Goal: Information Seeking & Learning: Learn about a topic

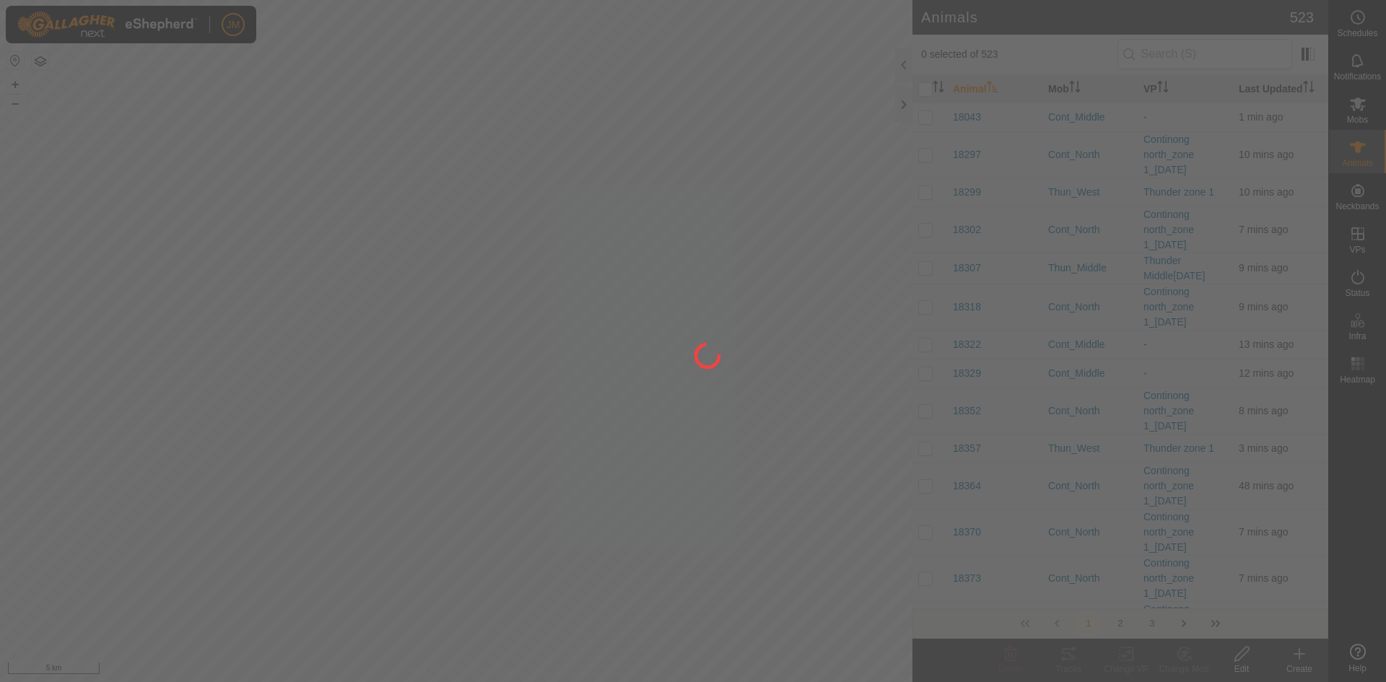
click at [905, 106] on div at bounding box center [693, 341] width 1386 height 682
click at [902, 105] on div at bounding box center [693, 341] width 1386 height 682
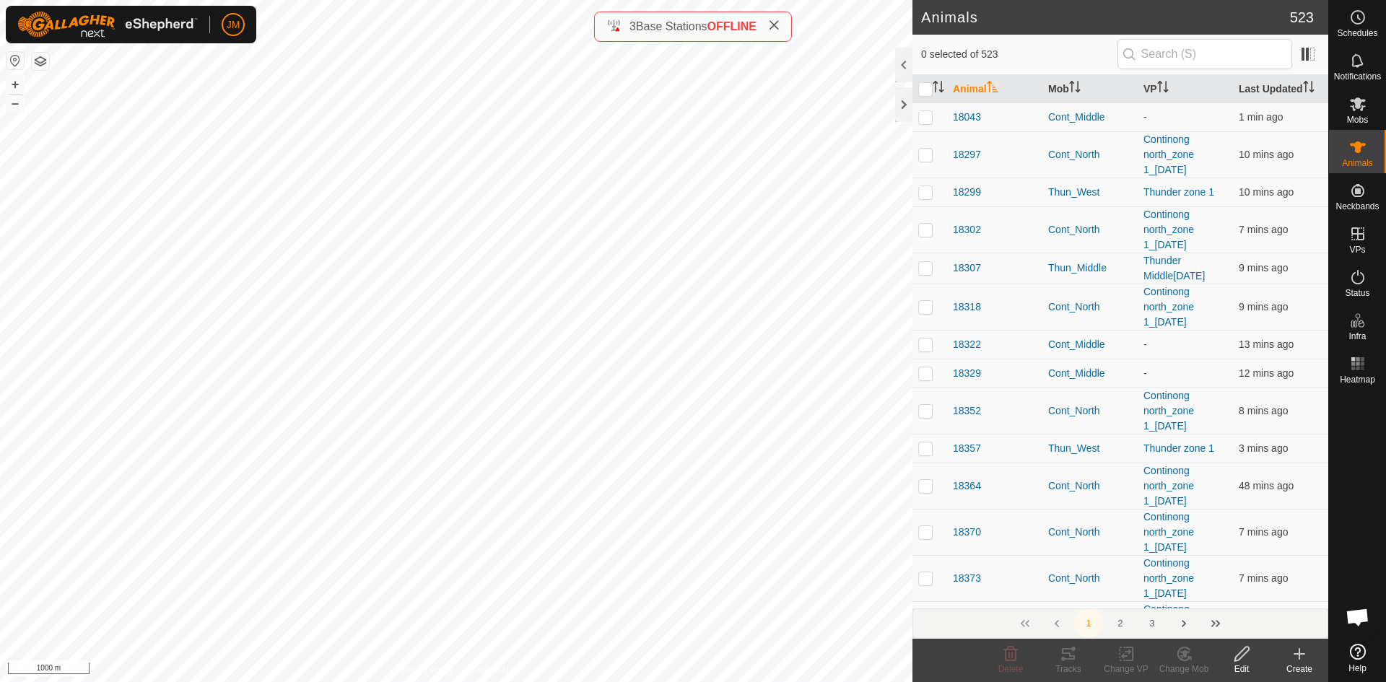
click at [902, 105] on div at bounding box center [903, 104] width 17 height 35
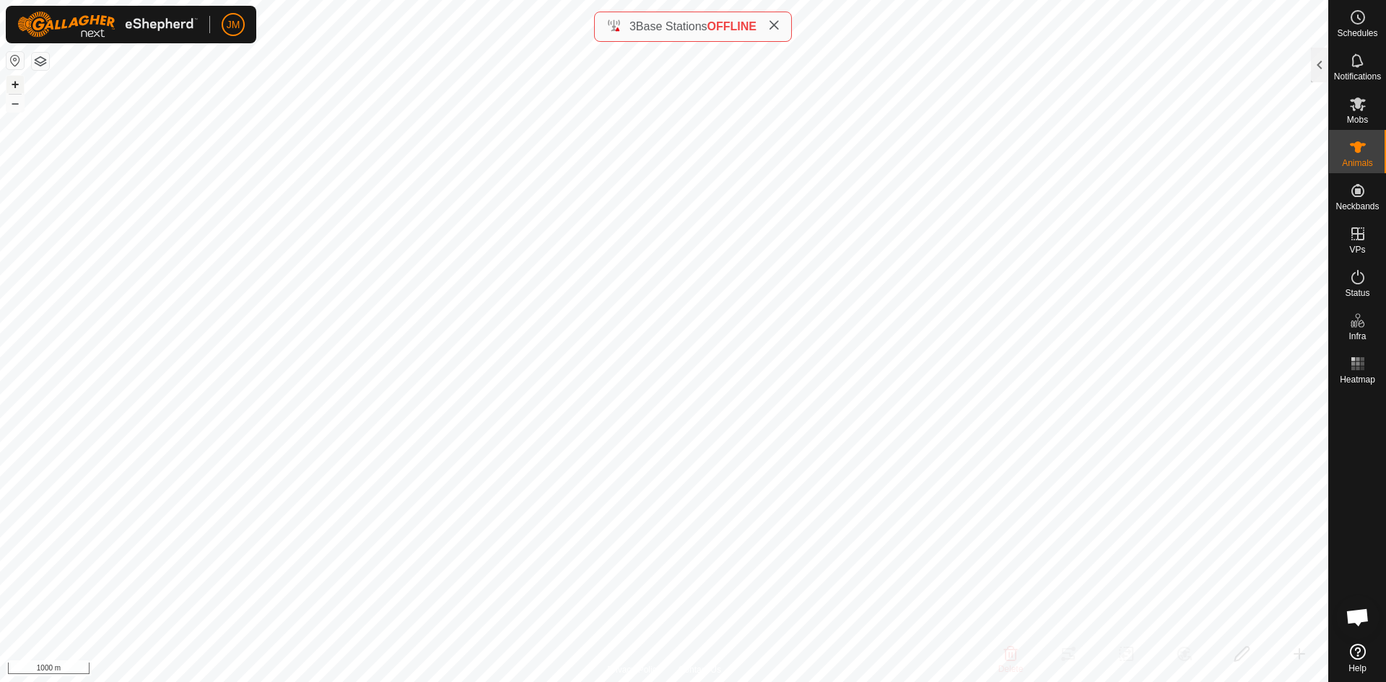
click at [14, 84] on button "+" at bounding box center [14, 84] width 17 height 17
type input "21325"
type input "-"
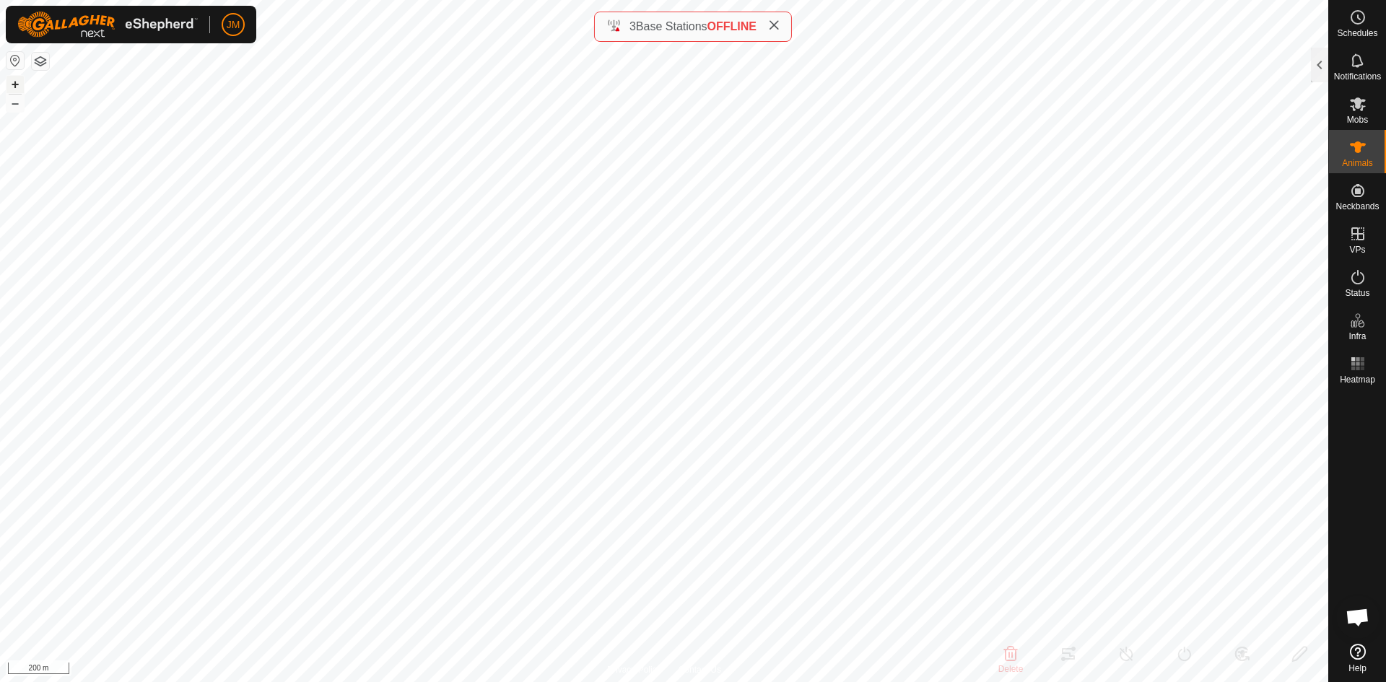
type input "-"
click at [13, 109] on button "–" at bounding box center [14, 103] width 17 height 17
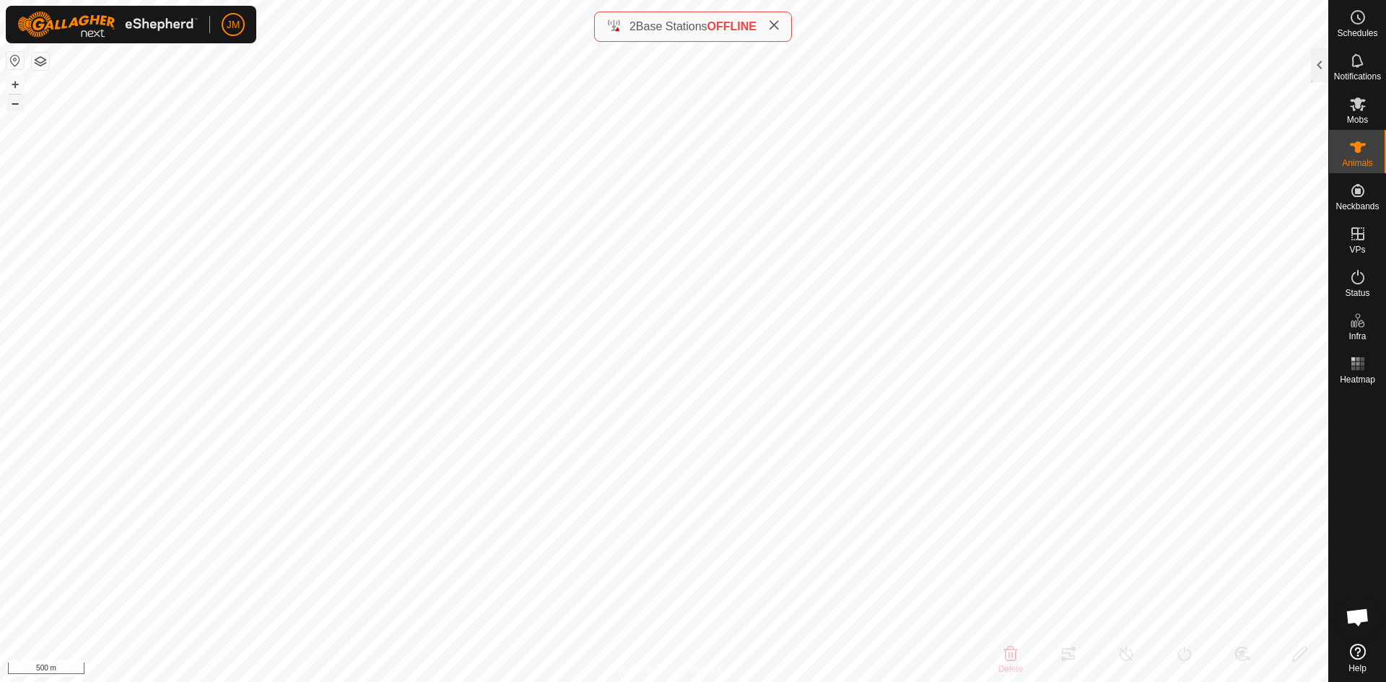
click at [13, 109] on button "–" at bounding box center [14, 103] width 17 height 17
type input "240102"
type input "-"
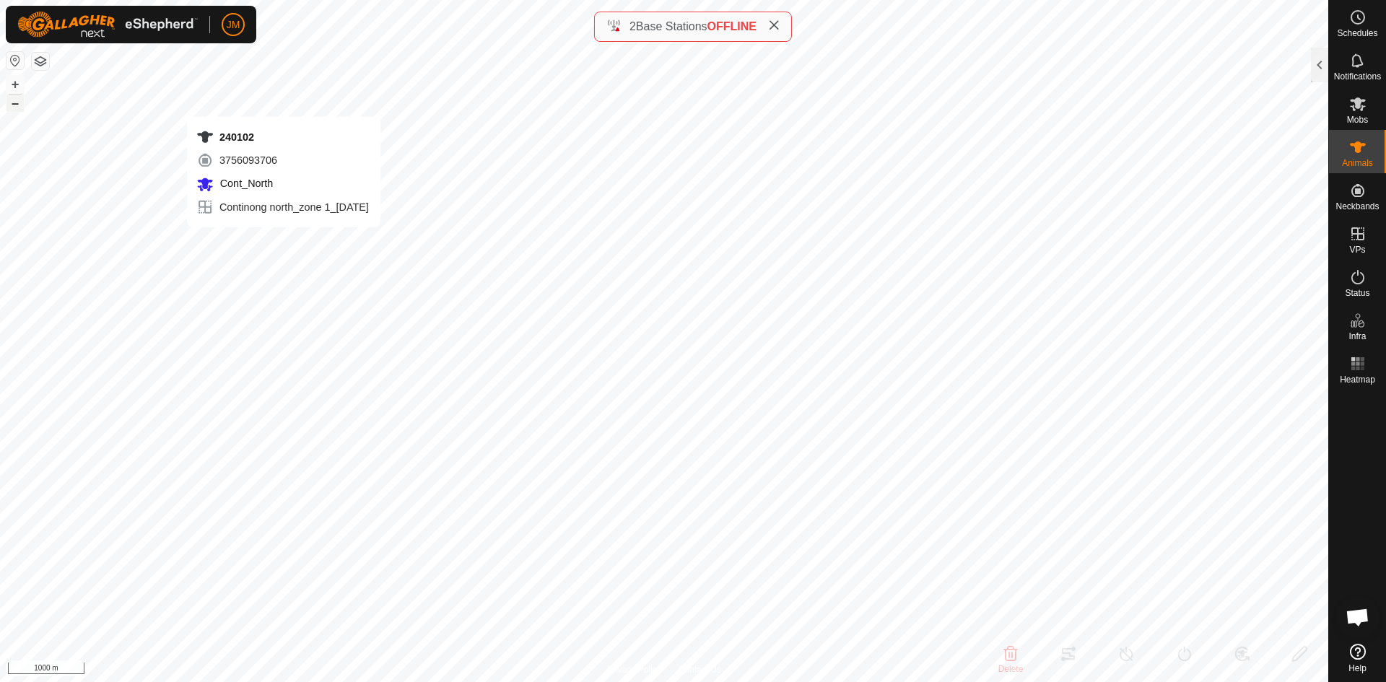
type input "-"
type input "Unknown7"
type input "-"
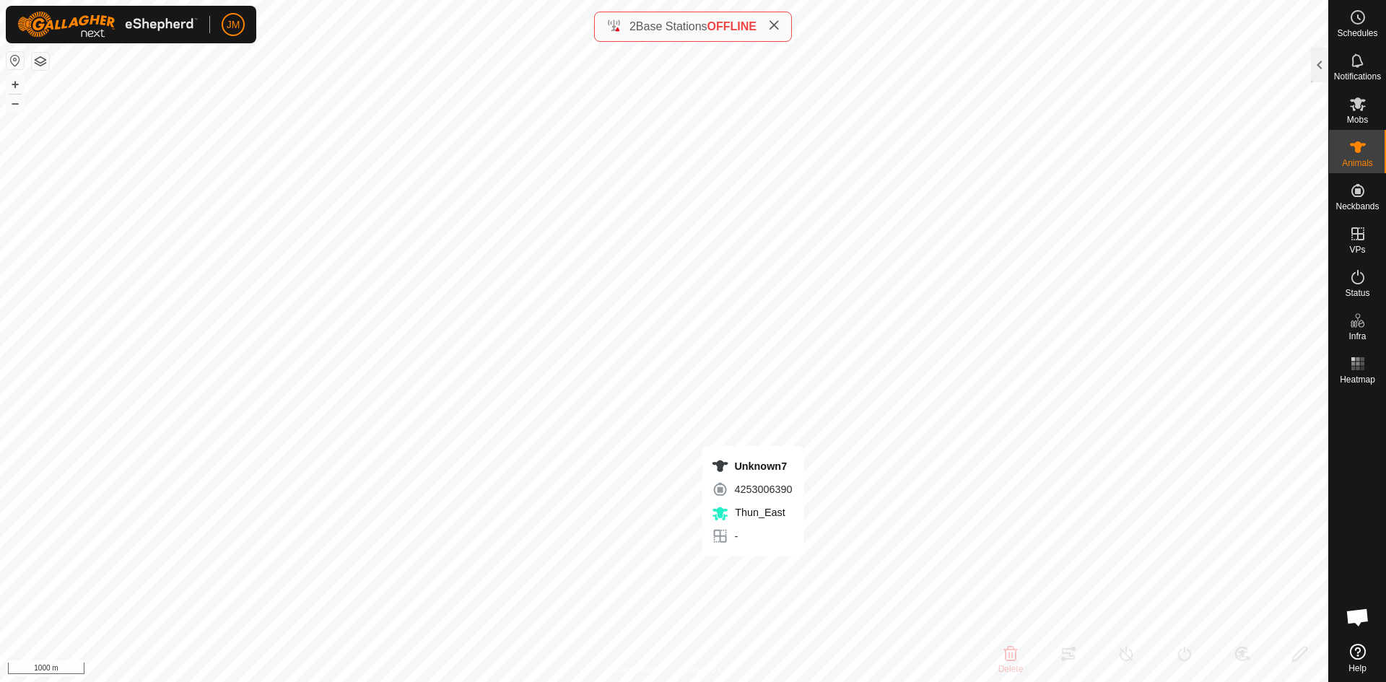
type input "-"
type input "0 kg"
type input "-"
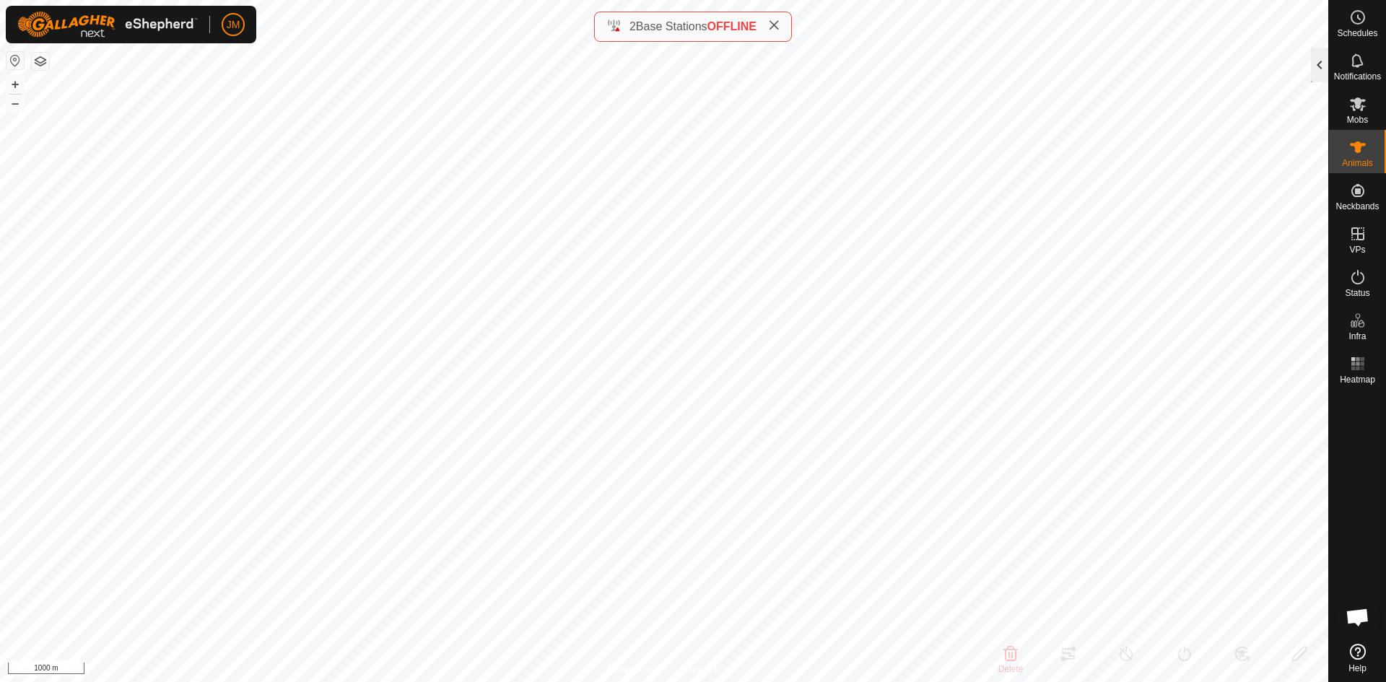
click at [1321, 64] on div at bounding box center [1319, 65] width 17 height 35
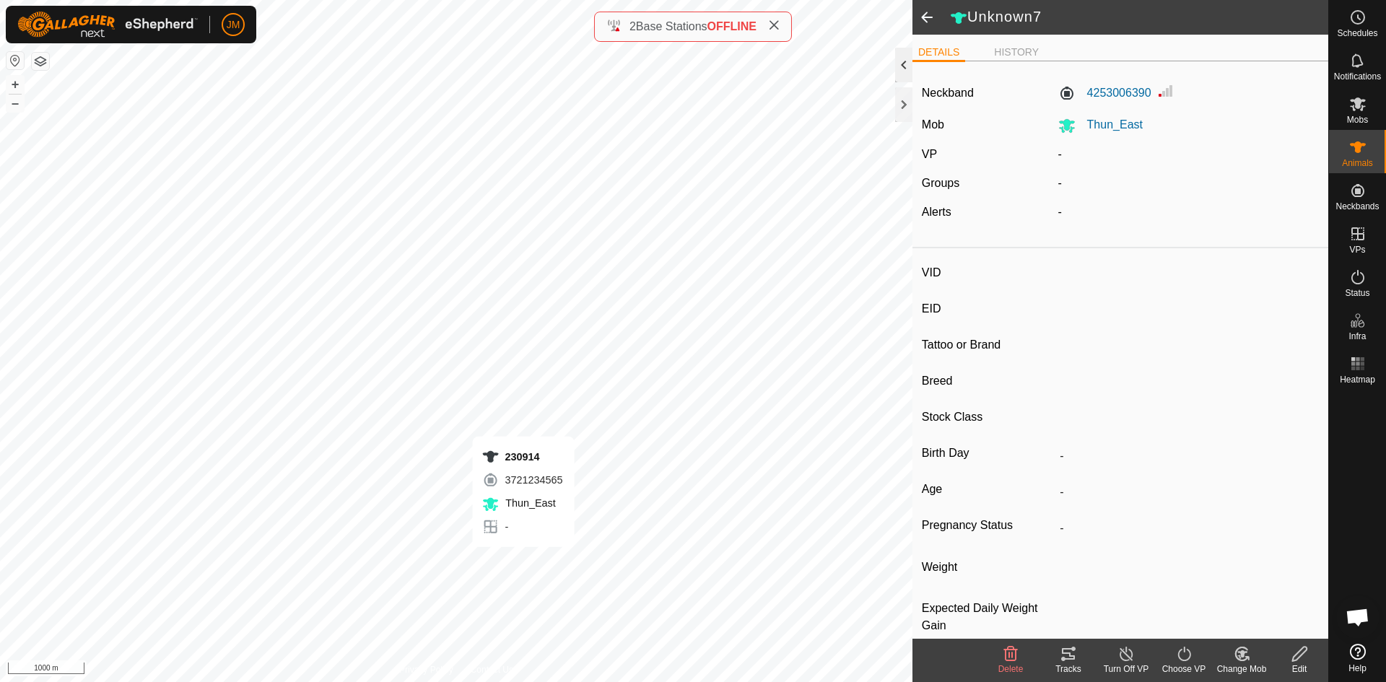
type input "230914"
type input "-"
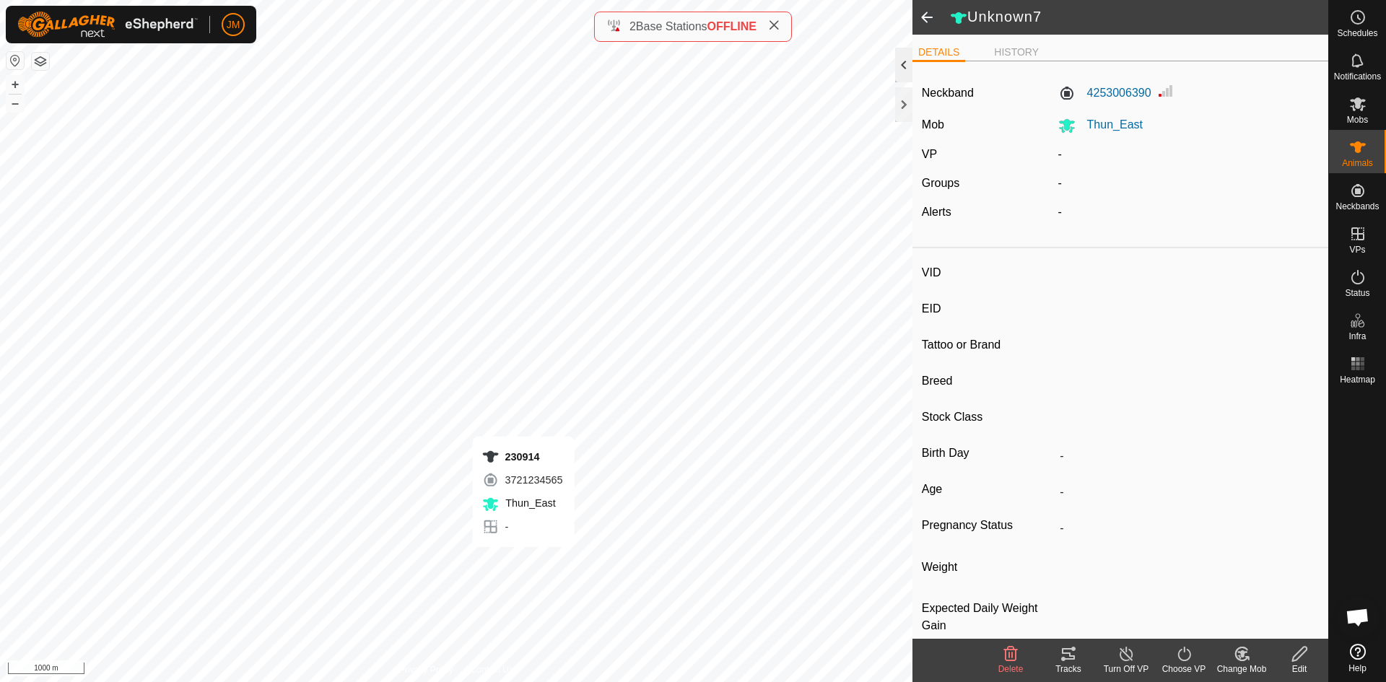
type input "-"
type input "230440"
type input "-"
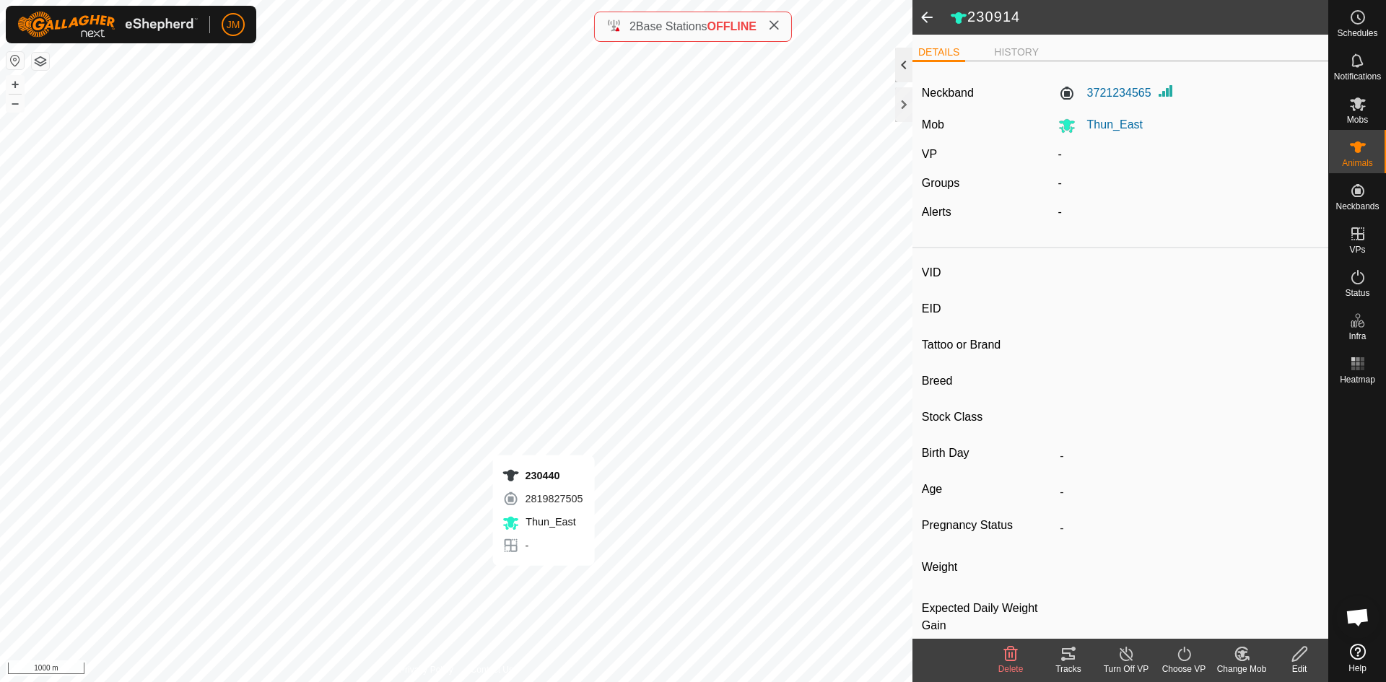
type input "-"
click at [1006, 46] on li "HISTORY" at bounding box center [1016, 53] width 56 height 17
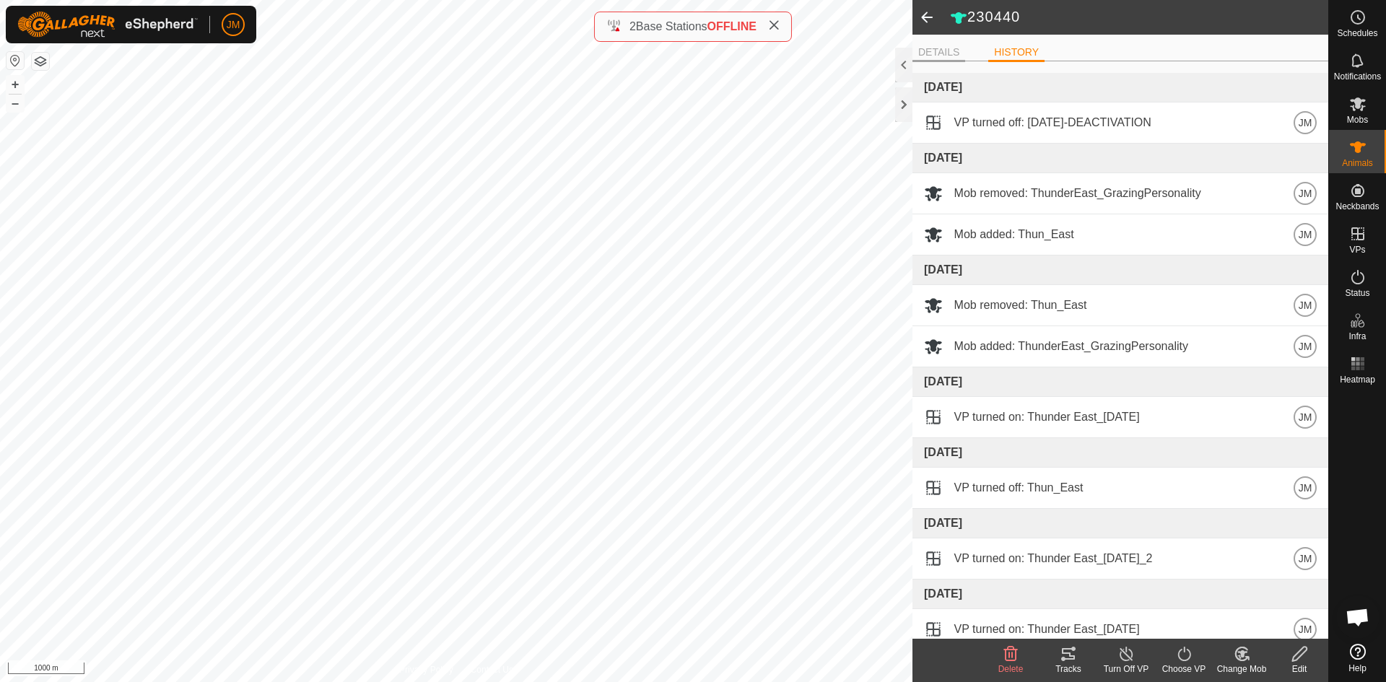
click at [939, 54] on li "DETAILS" at bounding box center [939, 53] width 53 height 17
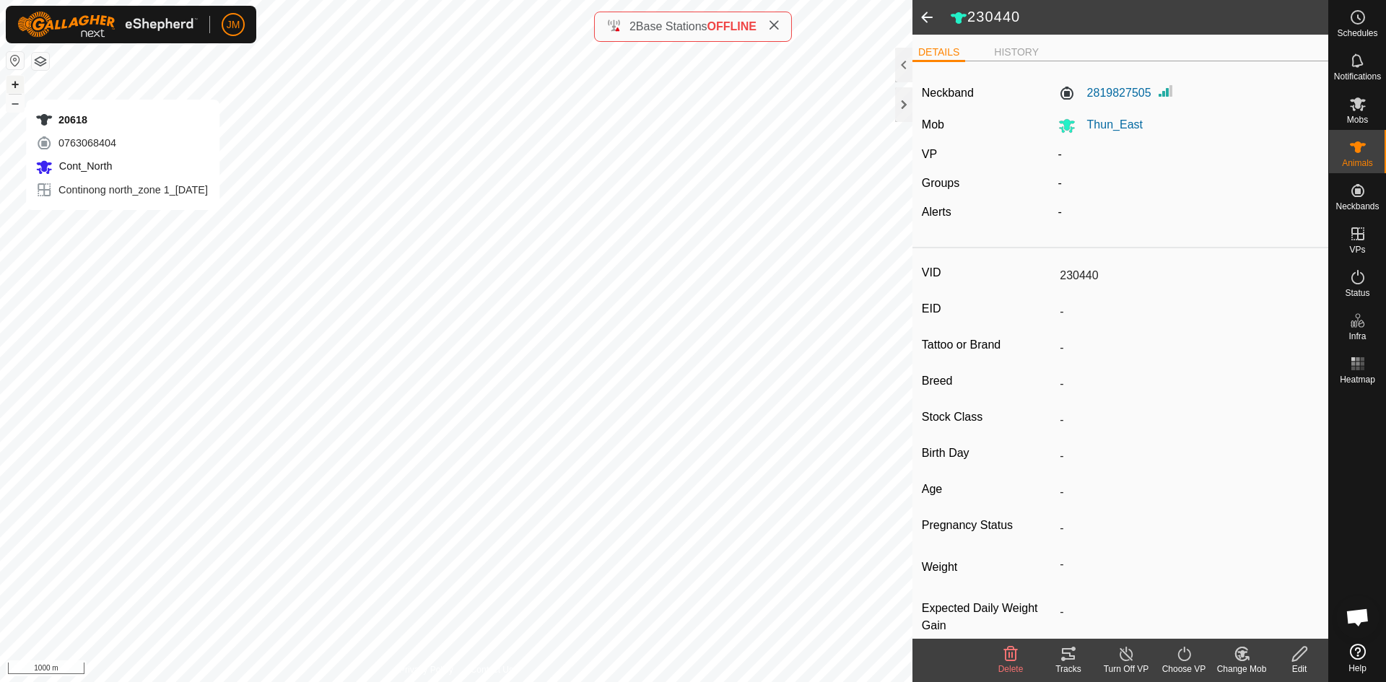
click at [14, 85] on button "+" at bounding box center [14, 84] width 17 height 17
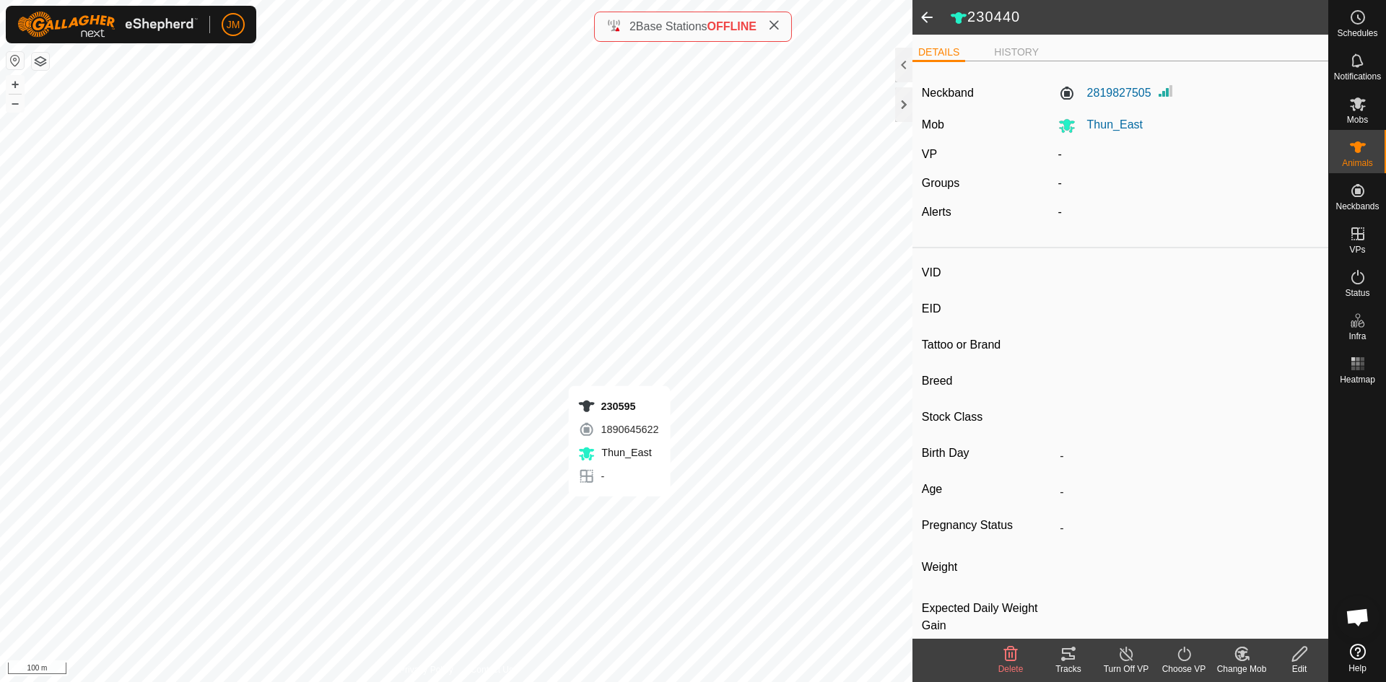
type input "230595"
type input "-"
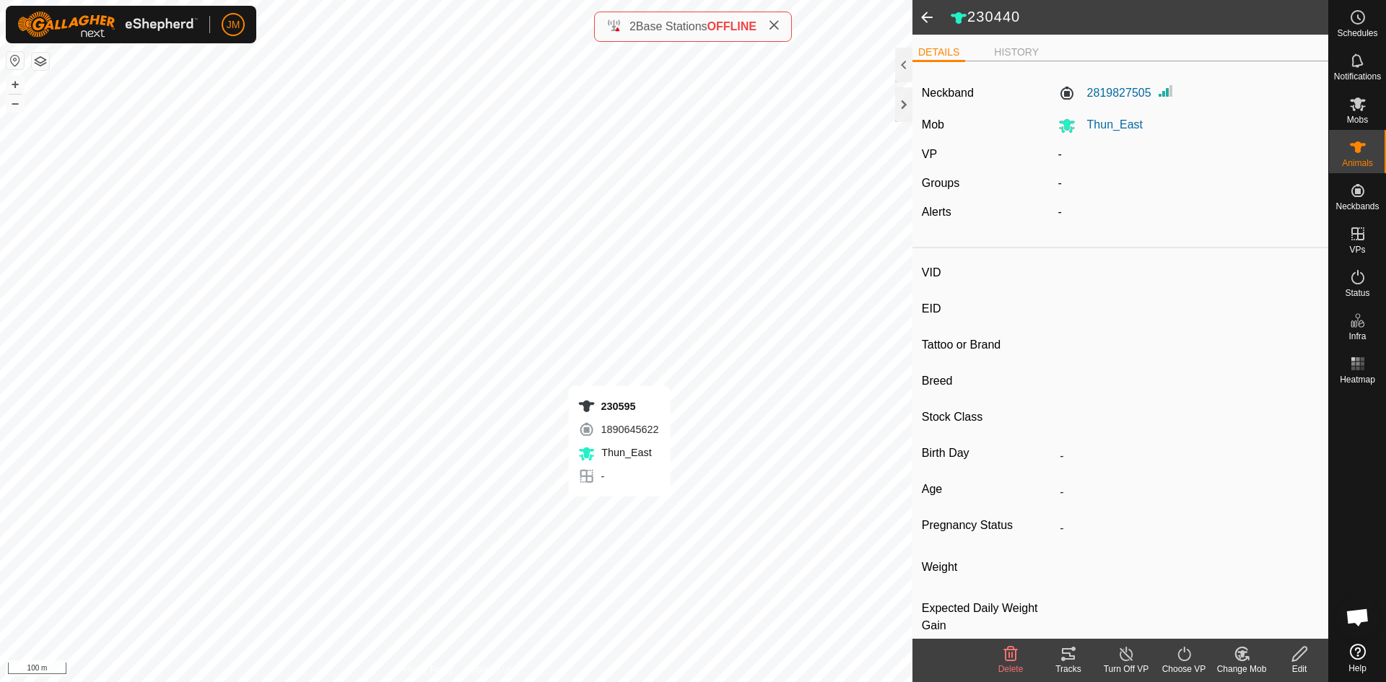
type input "-"
type input "230440"
type input "-"
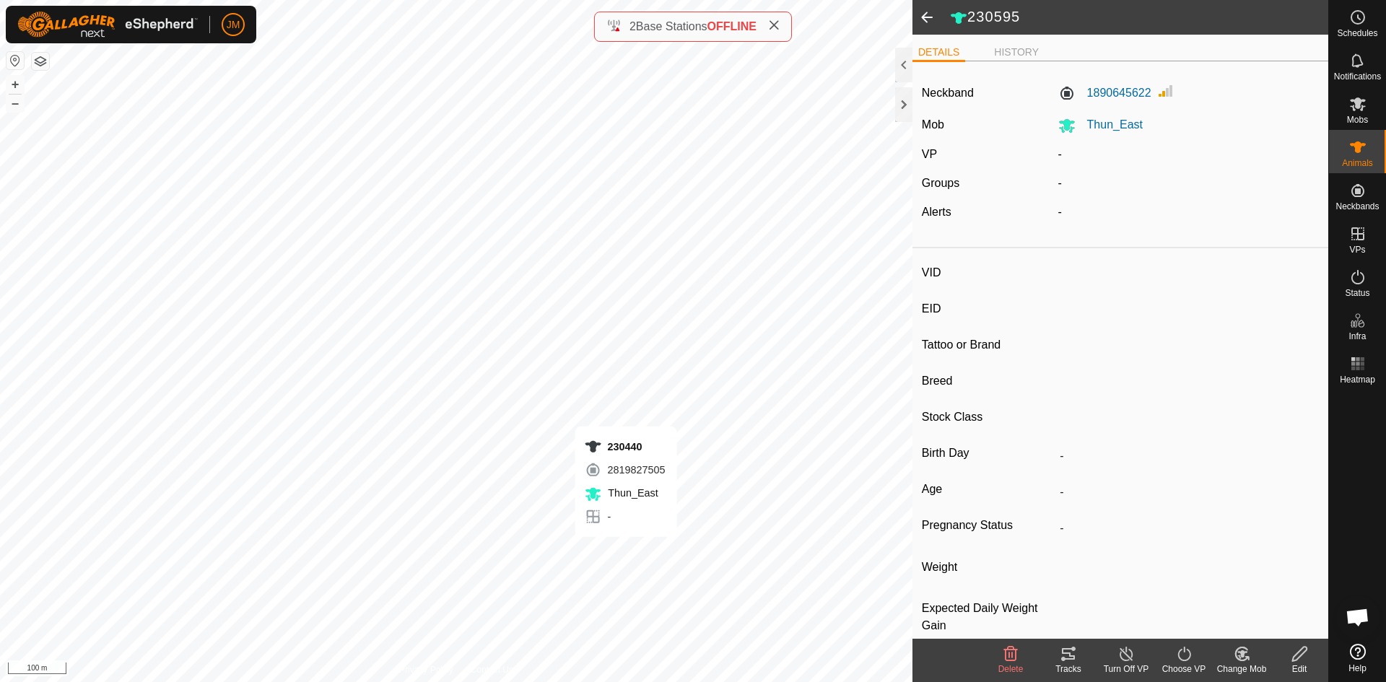
type input "-"
type input "230718"
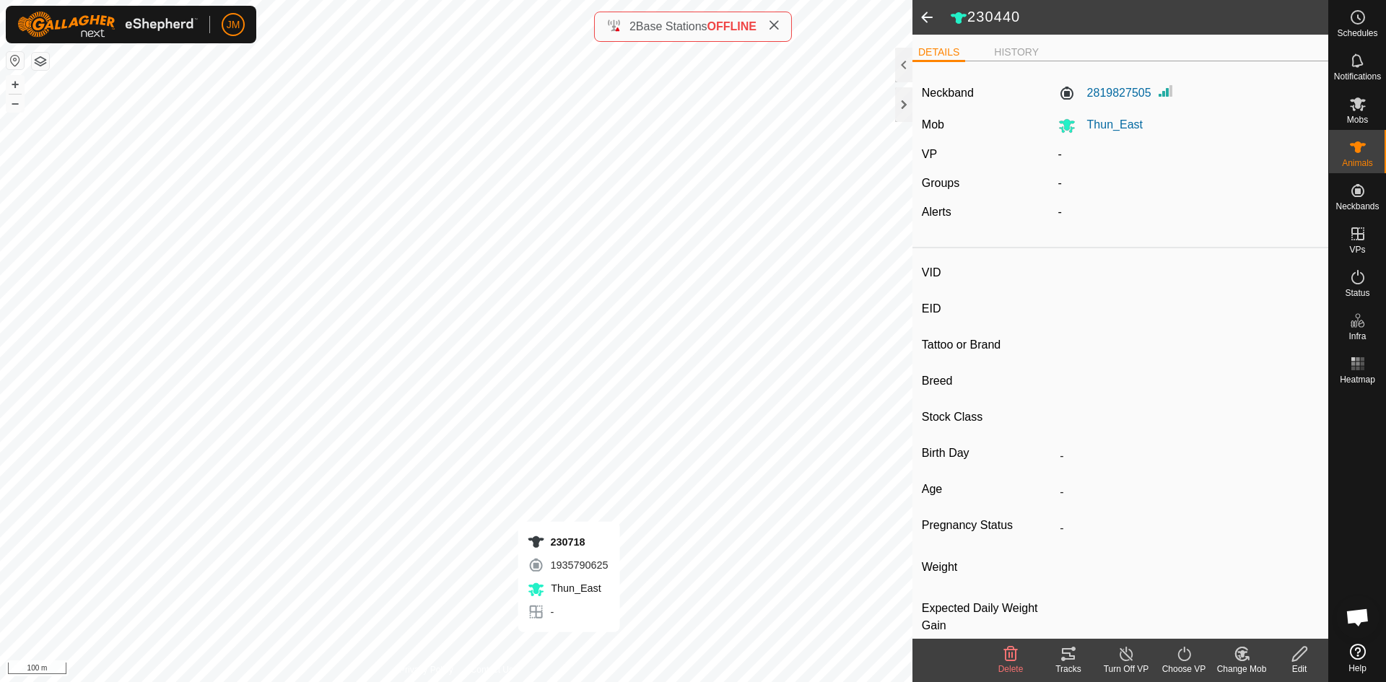
type input "-"
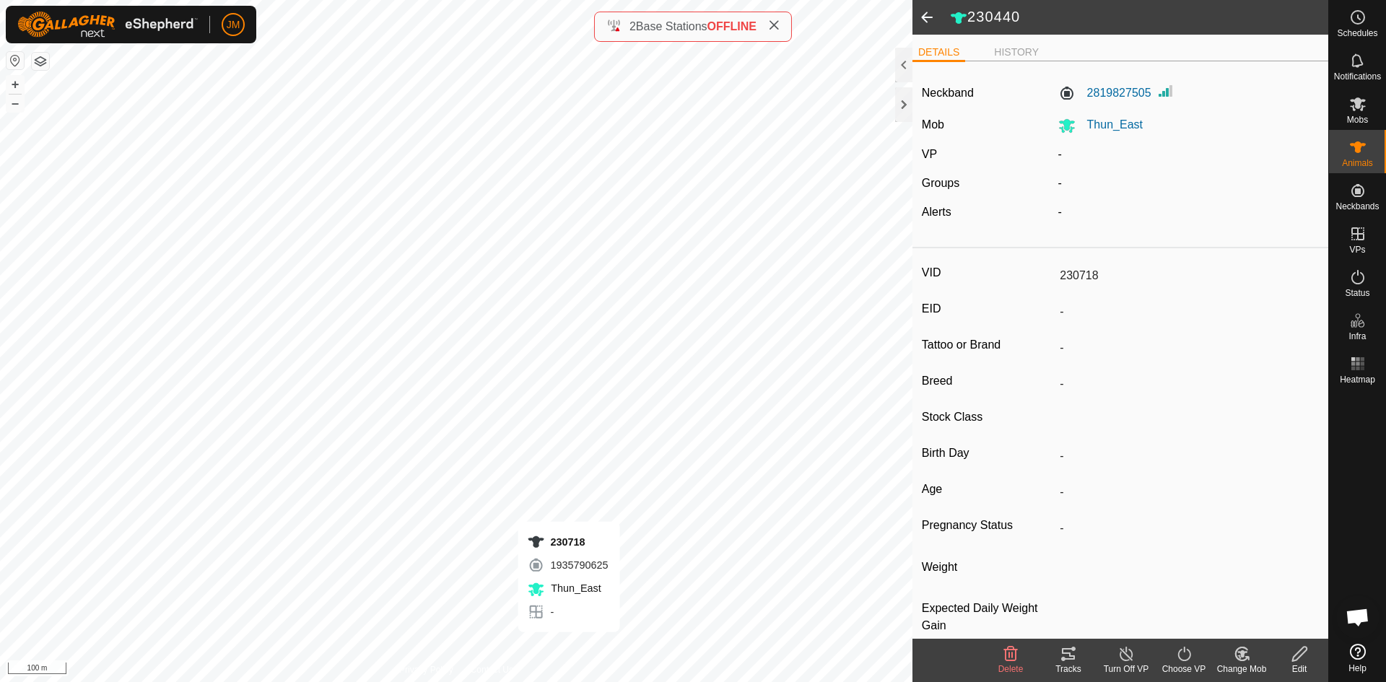
type input "-"
click at [1357, 111] on icon at bounding box center [1357, 103] width 17 height 17
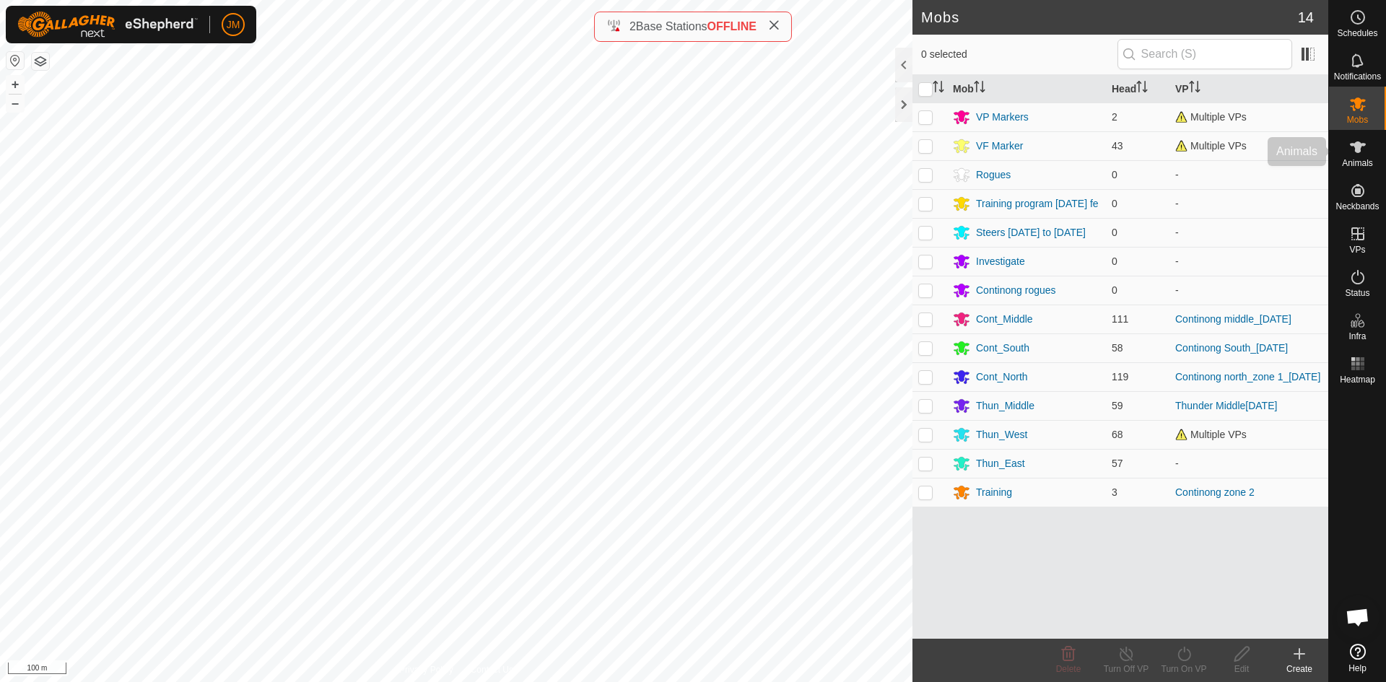
click at [1362, 150] on icon at bounding box center [1357, 147] width 17 height 17
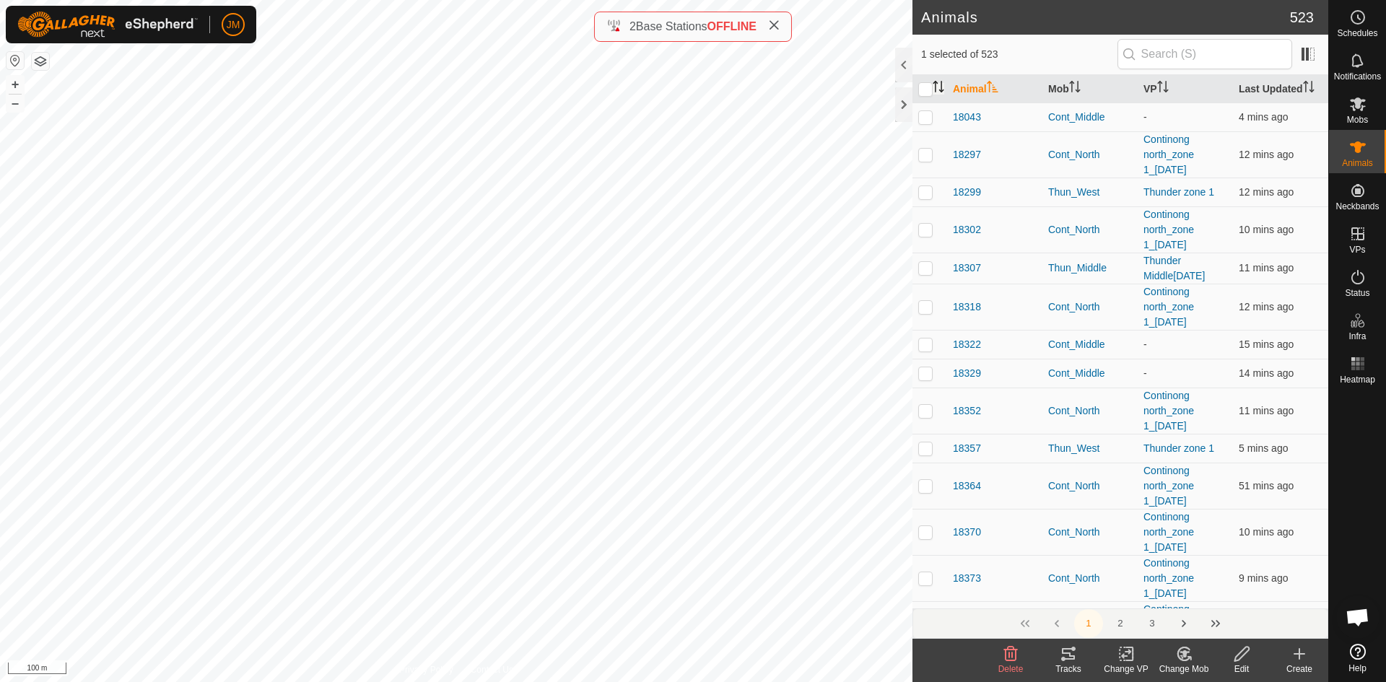
click at [944, 87] on icon "Activate to sort" at bounding box center [939, 87] width 12 height 12
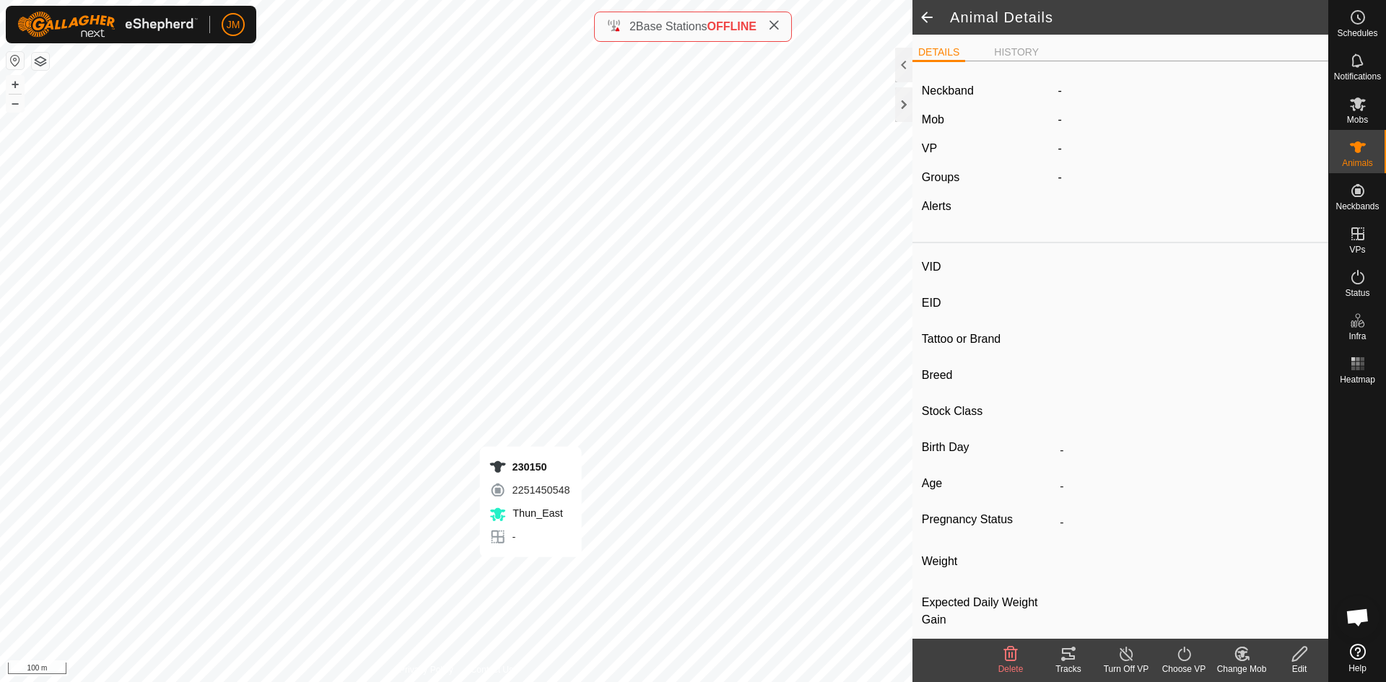
type input "230150"
type input "-"
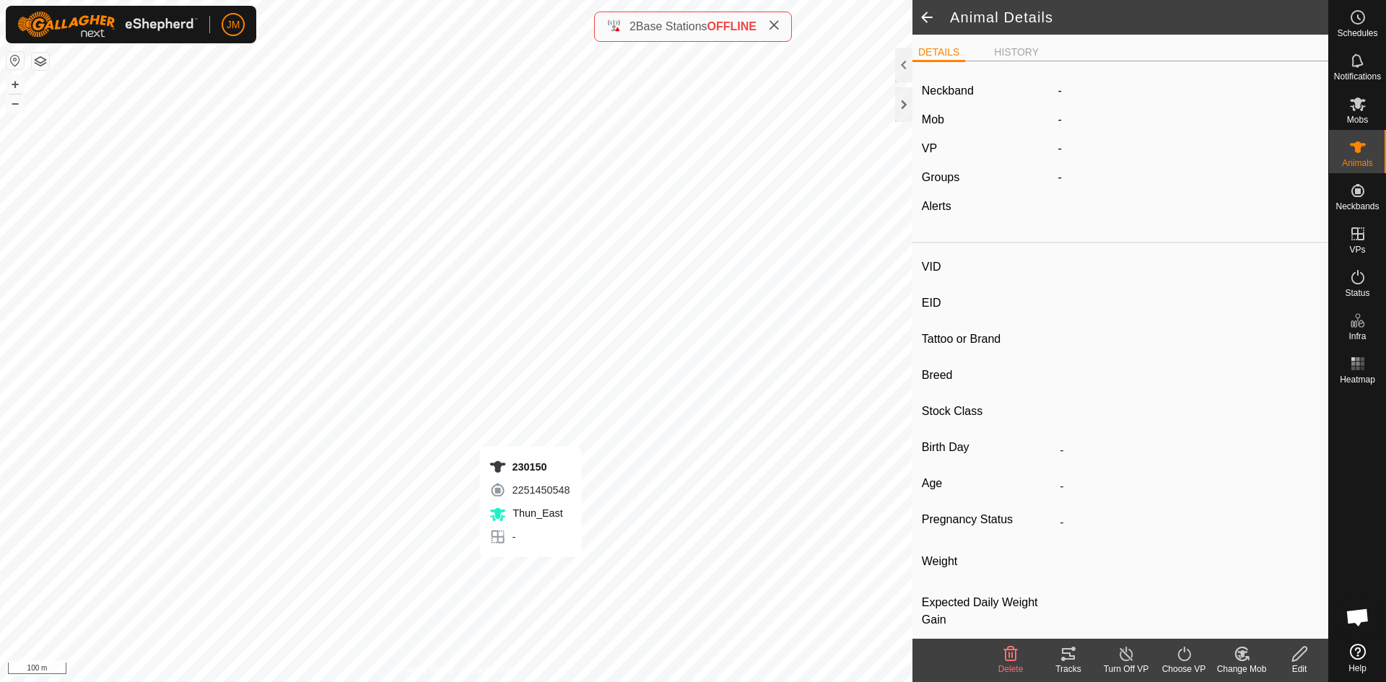
type input "-"
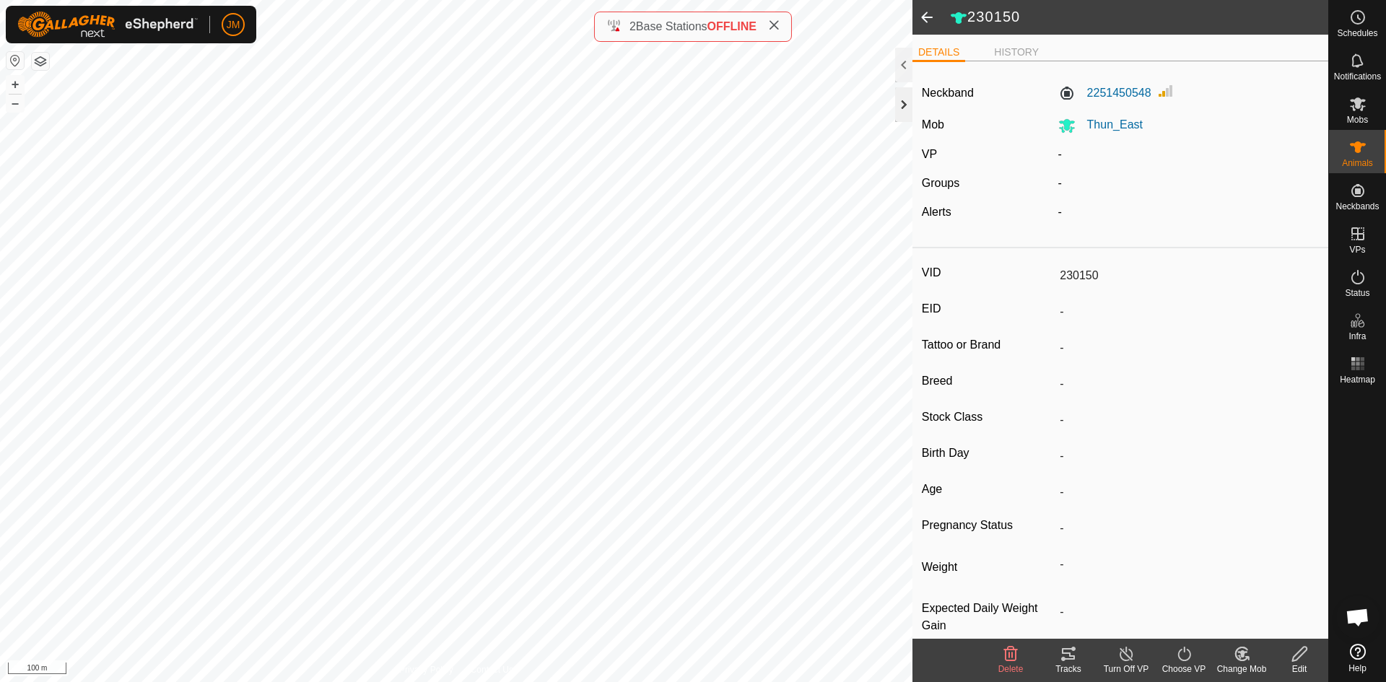
click at [900, 110] on div at bounding box center [903, 104] width 17 height 35
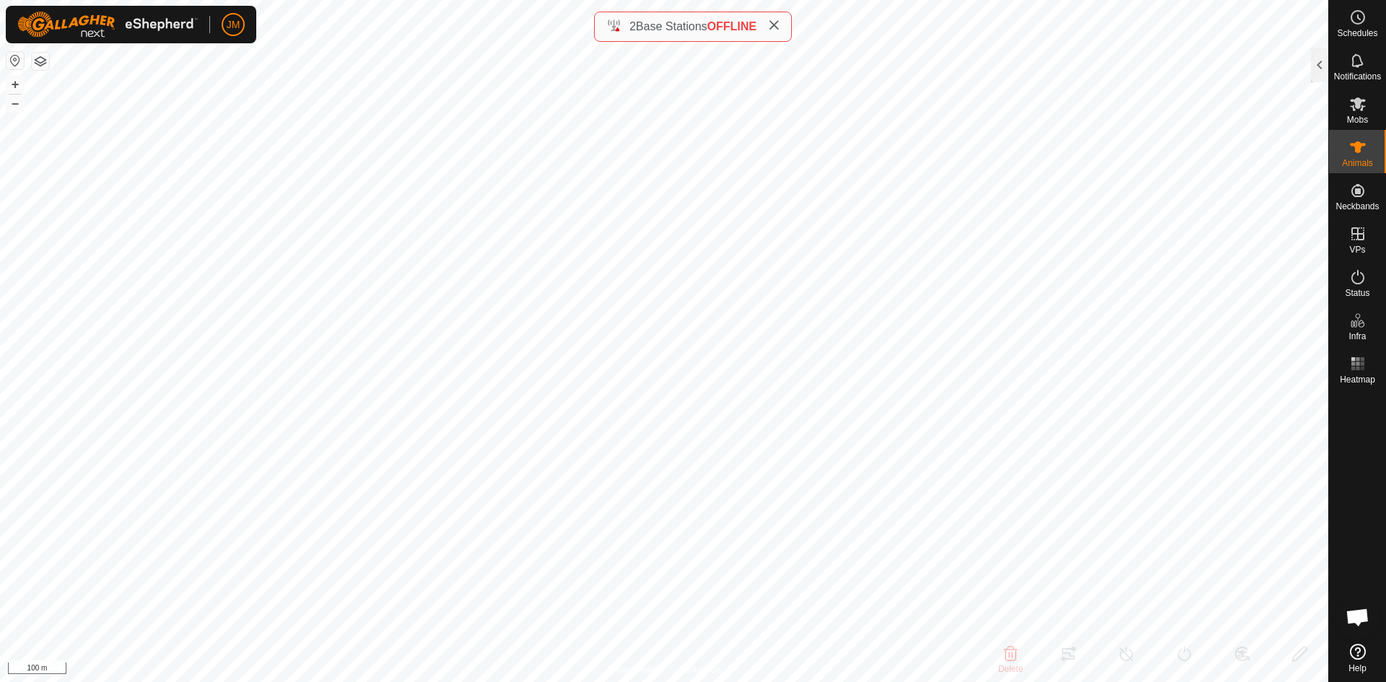
click at [587, 682] on html "JM Schedules Notifications Mobs Animals Neckbands VPs Status Infra Heatmap Help…" at bounding box center [693, 341] width 1386 height 682
click at [19, 105] on button "–" at bounding box center [14, 103] width 17 height 17
click at [14, 100] on button "–" at bounding box center [14, 103] width 17 height 17
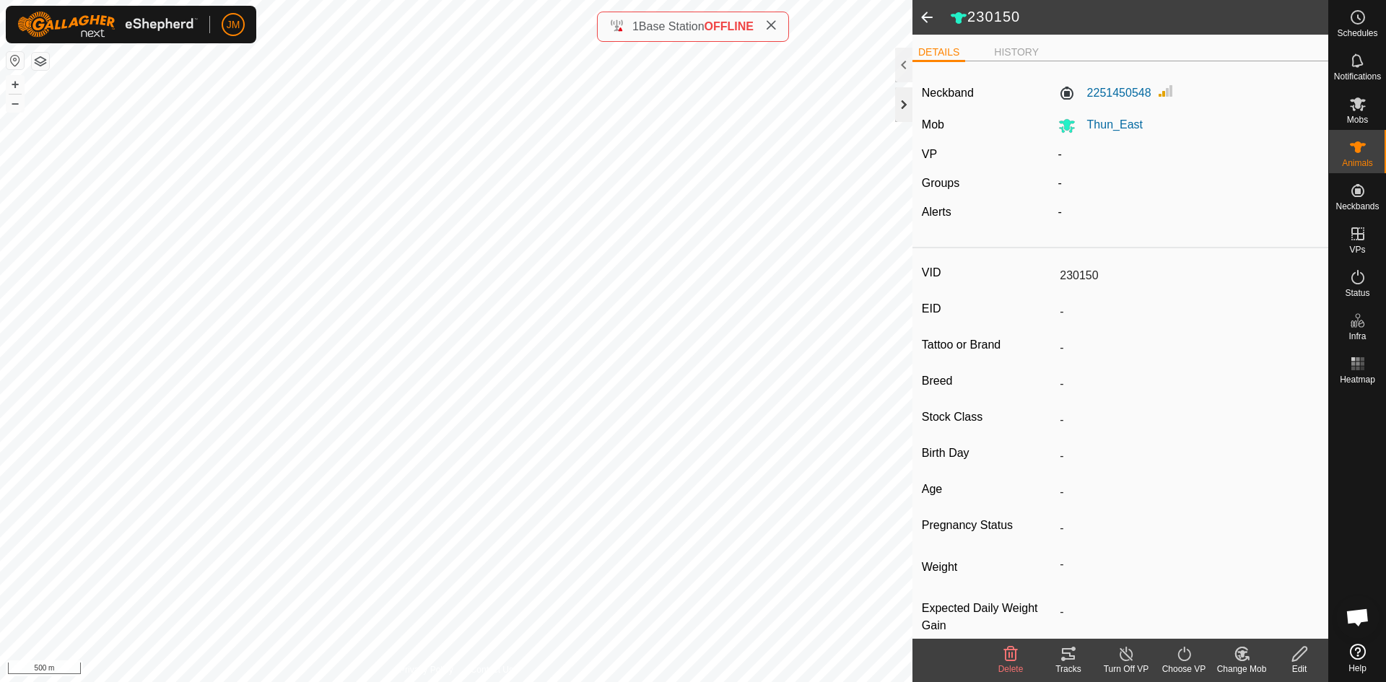
click at [903, 103] on div at bounding box center [903, 104] width 17 height 35
